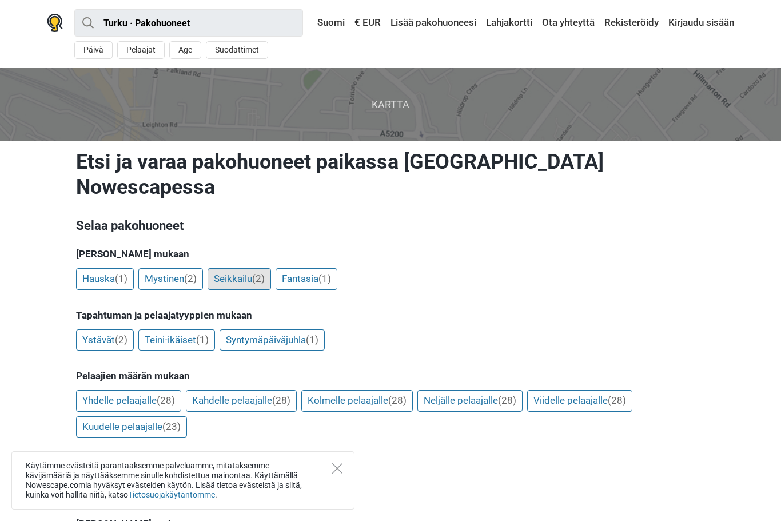
click at [254, 268] on link "Seikkailu (2)" at bounding box center [238, 279] width 63 height 22
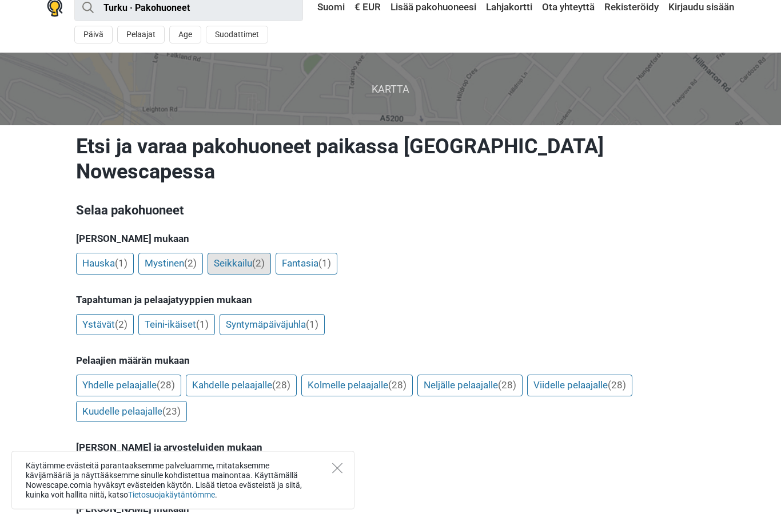
scroll to position [15, 0]
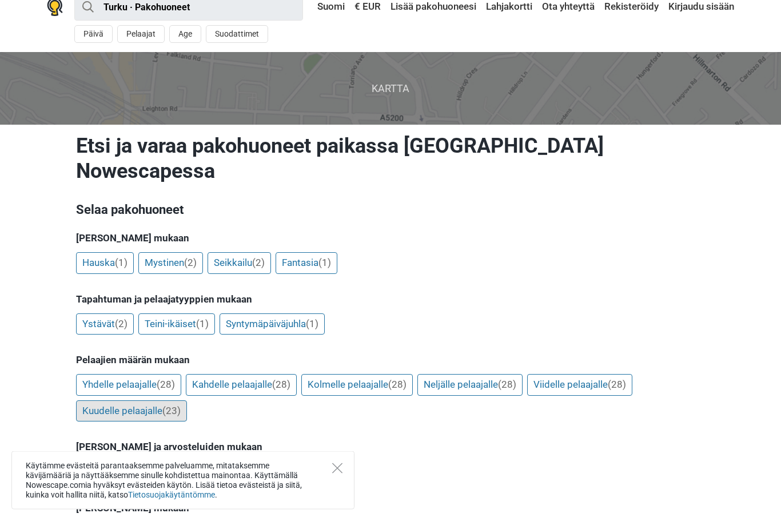
click at [147, 401] on link "Kuudelle pelaajalle (23)" at bounding box center [131, 412] width 111 height 22
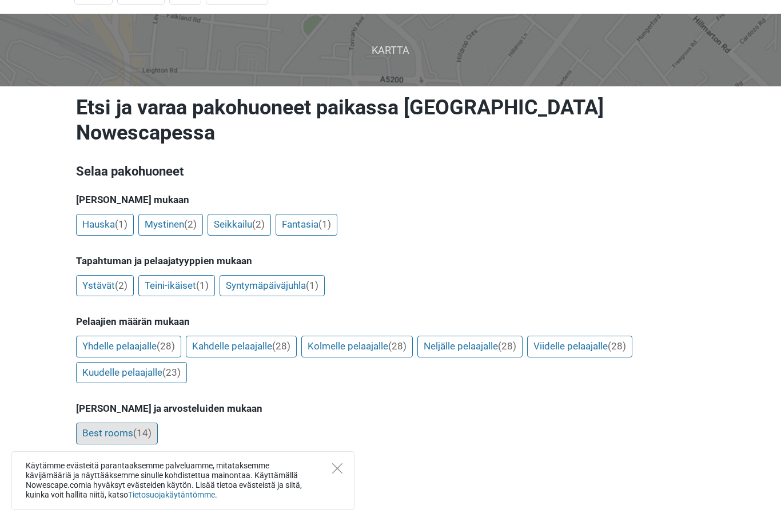
click at [134, 422] on link "Best rooms (14)" at bounding box center [117, 433] width 82 height 22
click at [104, 214] on link "Hauska (1)" at bounding box center [105, 225] width 58 height 22
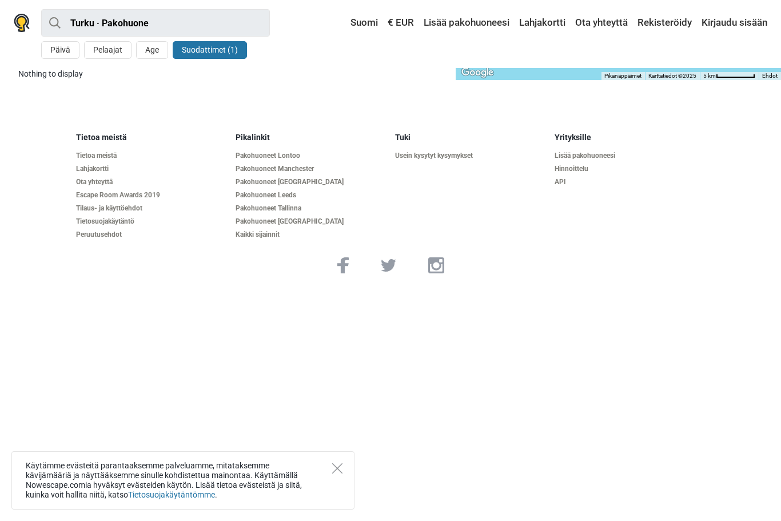
click at [594, 255] on footer "Tietoa meistä Tietoa meistä Lahjakortti Ota yhteyttä Escape Room Awards 2019 Ti…" at bounding box center [390, 202] width 781 height 177
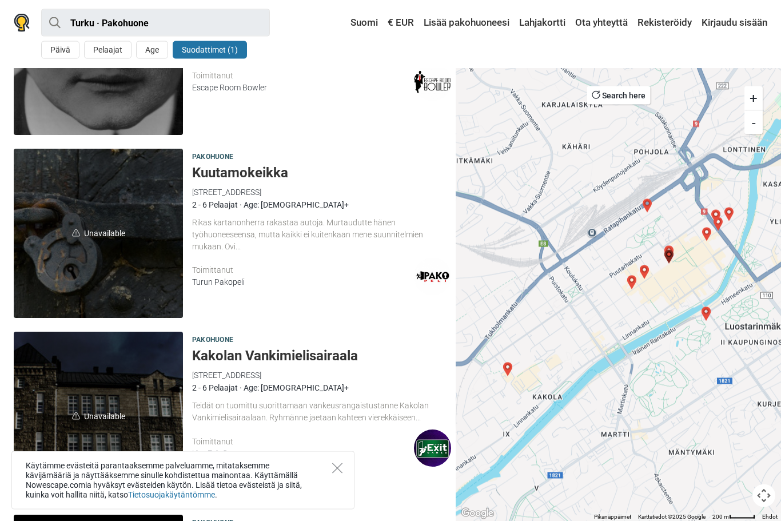
scroll to position [3052, 0]
